Goal: Transaction & Acquisition: Purchase product/service

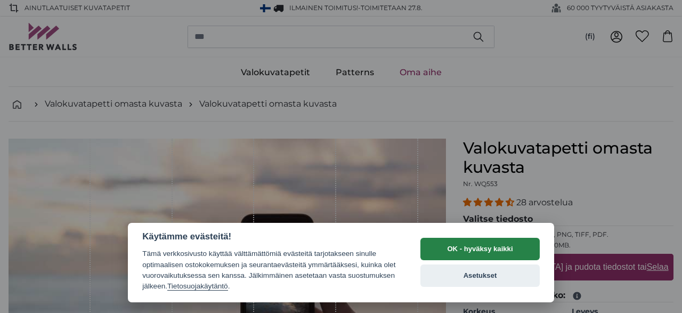
click at [491, 250] on button "OK - hyväksy kaikki" at bounding box center [480, 249] width 119 height 22
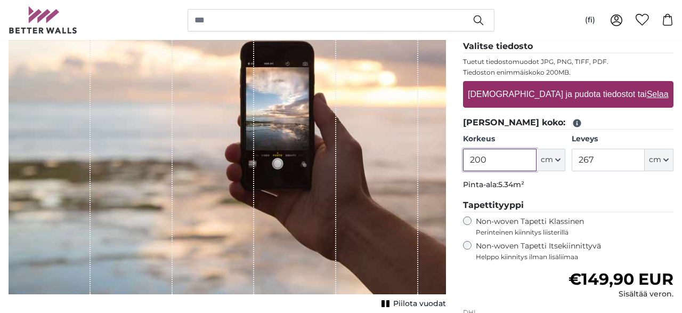
scroll to position [175, 0]
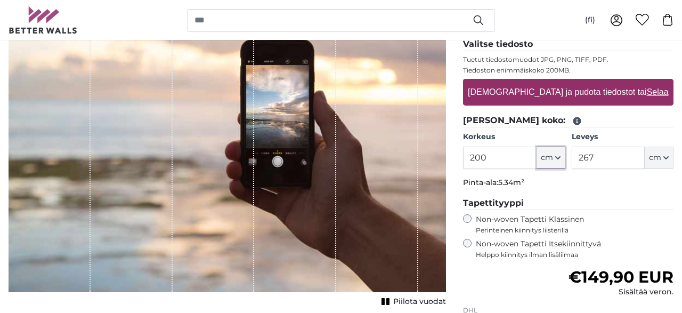
click at [557, 156] on icon "button" at bounding box center [558, 157] width 5 height 5
drag, startPoint x: 495, startPoint y: 153, endPoint x: 458, endPoint y: 154, distance: 37.3
click at [463, 154] on input "200" at bounding box center [499, 158] width 73 height 22
type input "300"
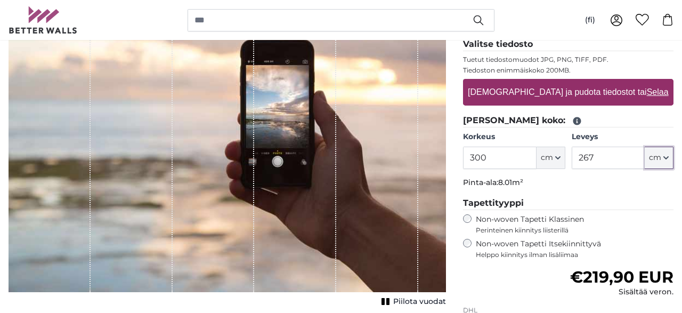
click at [656, 156] on span "cm" at bounding box center [655, 157] width 12 height 11
drag, startPoint x: 607, startPoint y: 158, endPoint x: 557, endPoint y: 155, distance: 50.2
click at [572, 155] on input "267" at bounding box center [608, 158] width 73 height 22
type input "5"
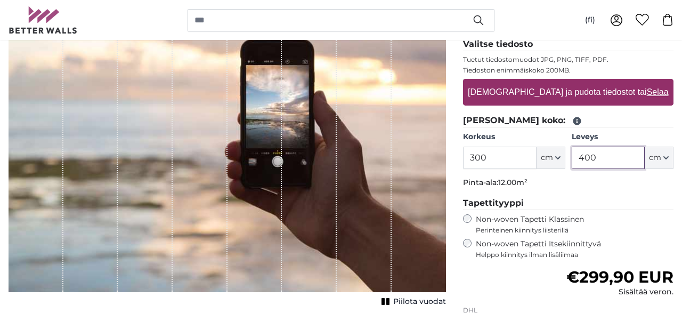
type input "400"
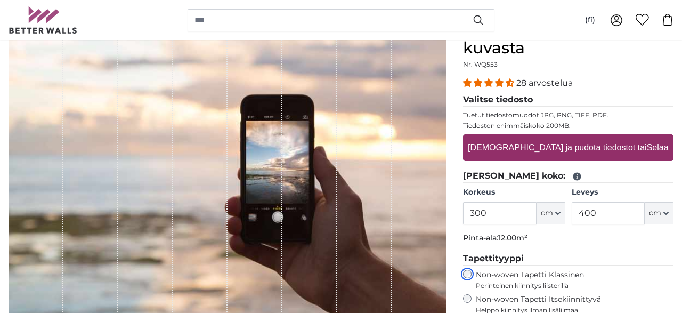
scroll to position [175, 0]
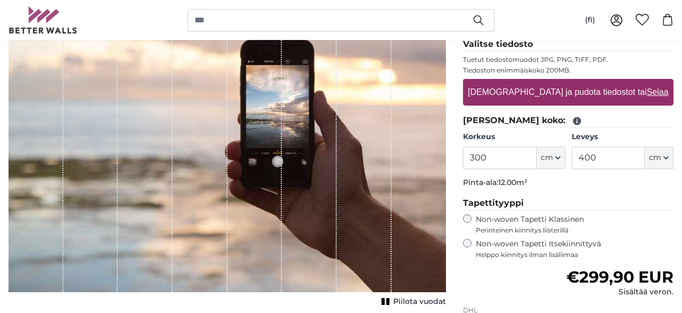
click at [665, 234] on fieldset "Tapettityyppi Non-woven Tapetti Klassinen Perinteinen kiinnitys liisterillä Non…" at bounding box center [568, 228] width 211 height 62
